Goal: Complete application form

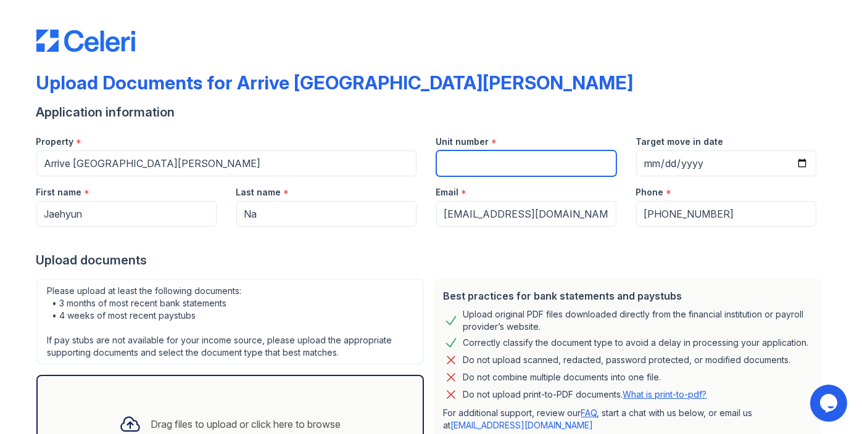
click at [506, 168] on input "Unit number" at bounding box center [526, 163] width 180 height 26
type input "6111"
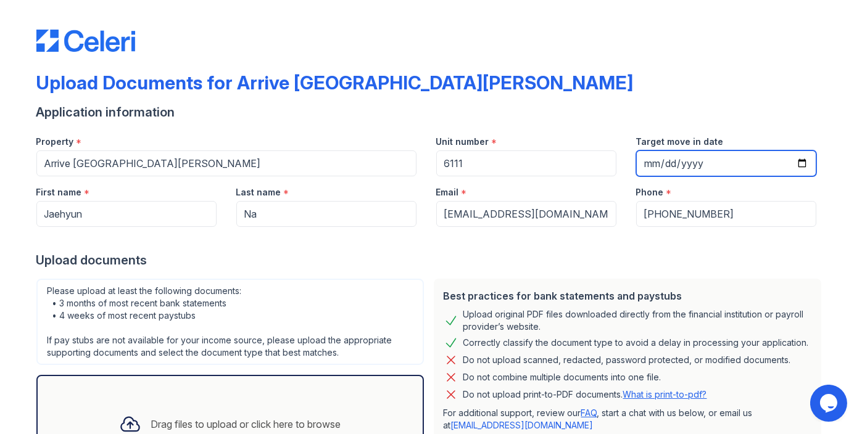
click at [676, 161] on input "Target move in date" at bounding box center [726, 163] width 180 height 26
click at [799, 164] on input "Target move in date" at bounding box center [726, 163] width 180 height 26
click at [798, 165] on input "Target move in date" at bounding box center [726, 163] width 180 height 26
type input "[DATE]"
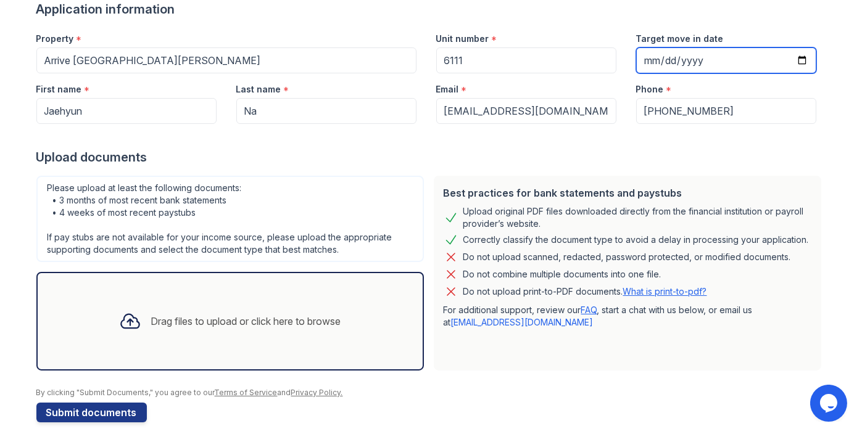
scroll to position [115, 0]
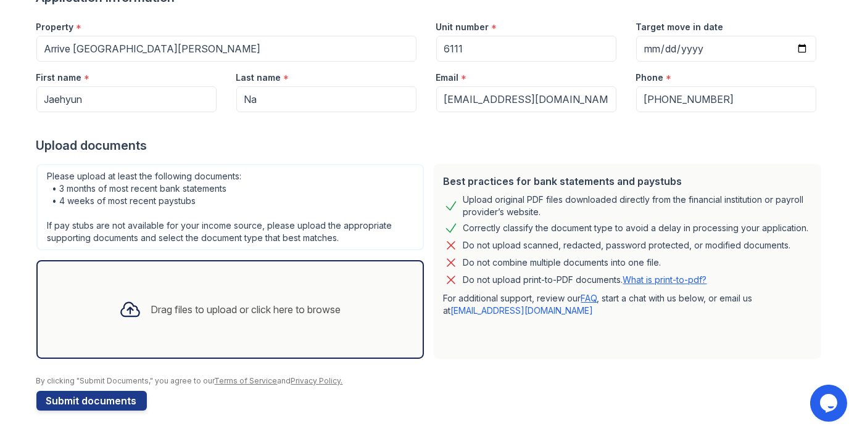
click at [765, 144] on div "Upload documents" at bounding box center [430, 145] width 789 height 17
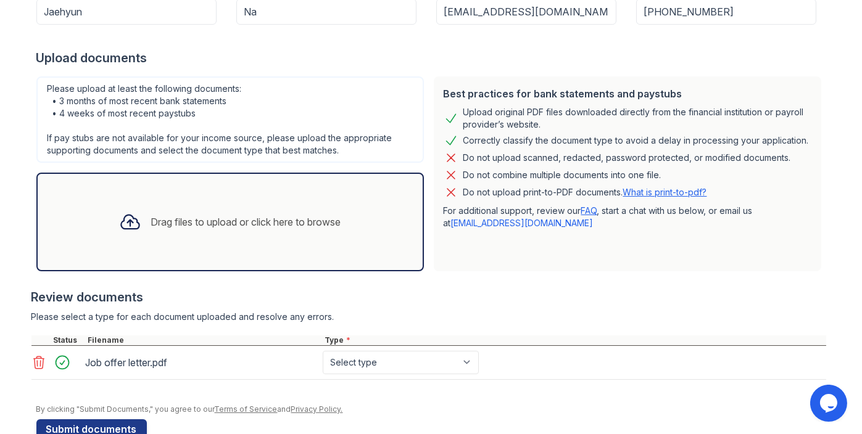
scroll to position [200, 0]
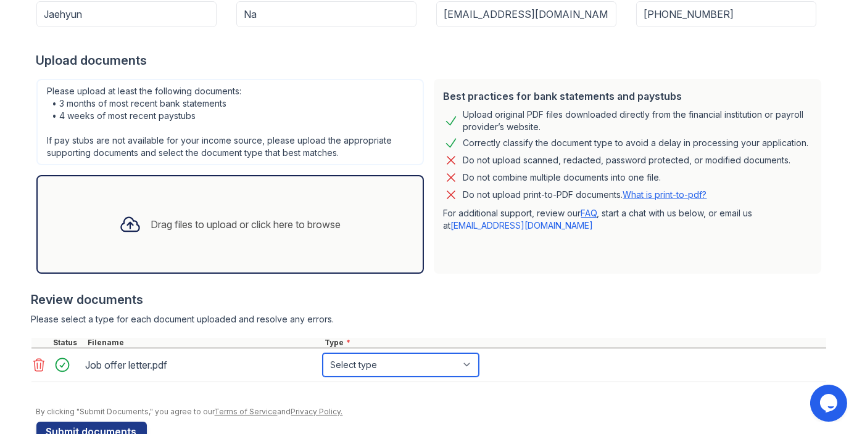
click at [378, 369] on select "Select type Paystub Bank Statement Offer Letter Tax Documents Benefit Award Let…" at bounding box center [401, 364] width 156 height 23
select select "offer_letter"
click at [323, 353] on select "Select type Paystub Bank Statement Offer Letter Tax Documents Benefit Award Let…" at bounding box center [401, 364] width 156 height 23
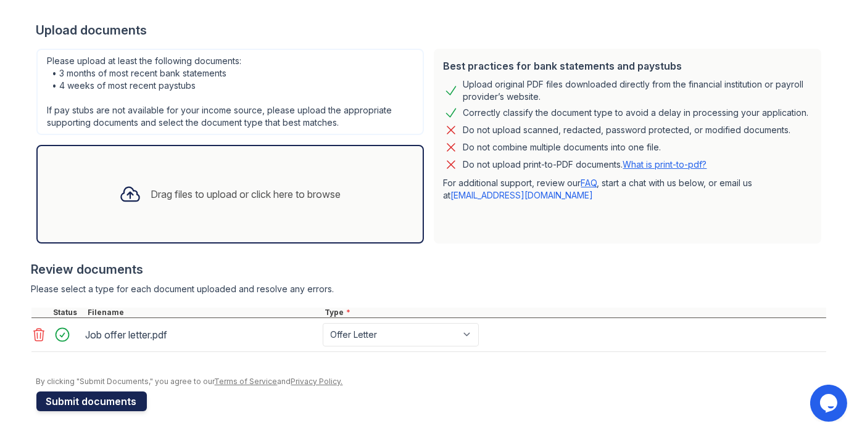
click at [114, 396] on button "Submit documents" at bounding box center [91, 402] width 110 height 20
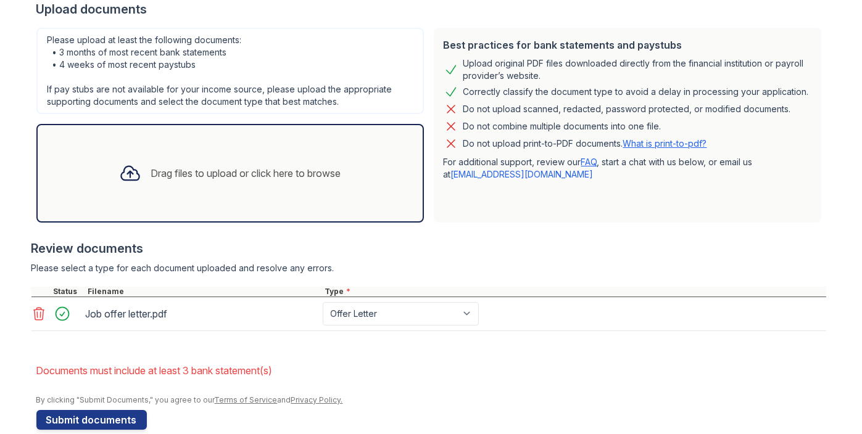
scroll to position [304, 0]
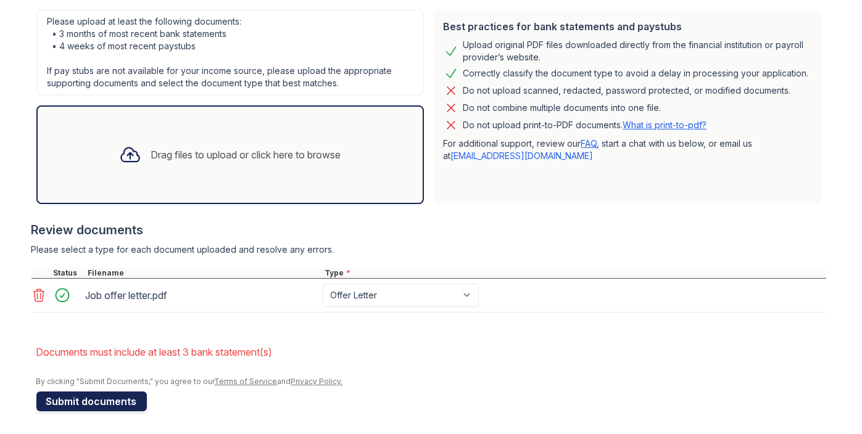
click at [98, 399] on button "Submit documents" at bounding box center [91, 402] width 110 height 20
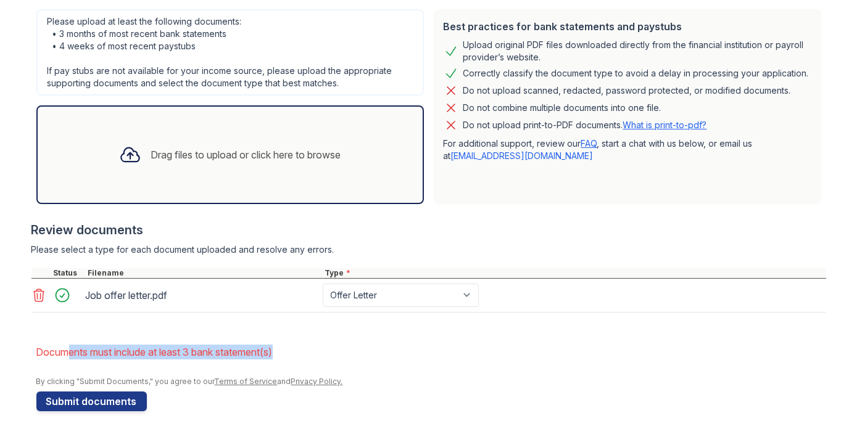
drag, startPoint x: 283, startPoint y: 351, endPoint x: 67, endPoint y: 335, distance: 217.1
click at [67, 335] on form "Application information Property * Arrive [GEOGRAPHIC_DATA][PERSON_NAME] Unit n…" at bounding box center [430, 122] width 789 height 577
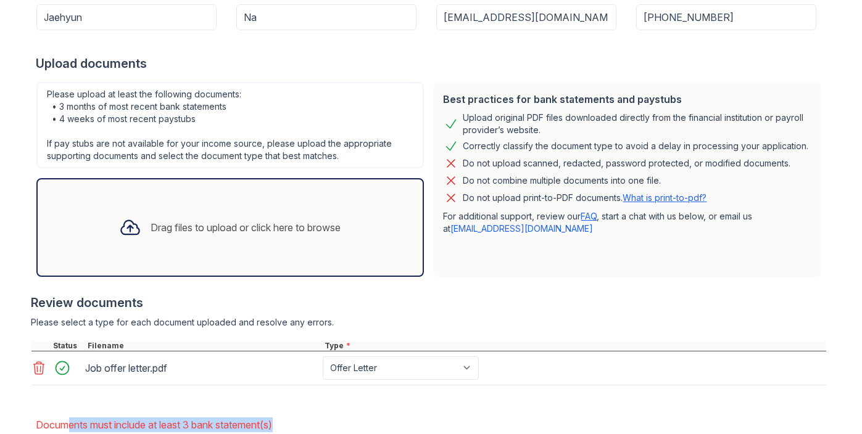
scroll to position [230, 0]
